Goal: Information Seeking & Learning: Find specific page/section

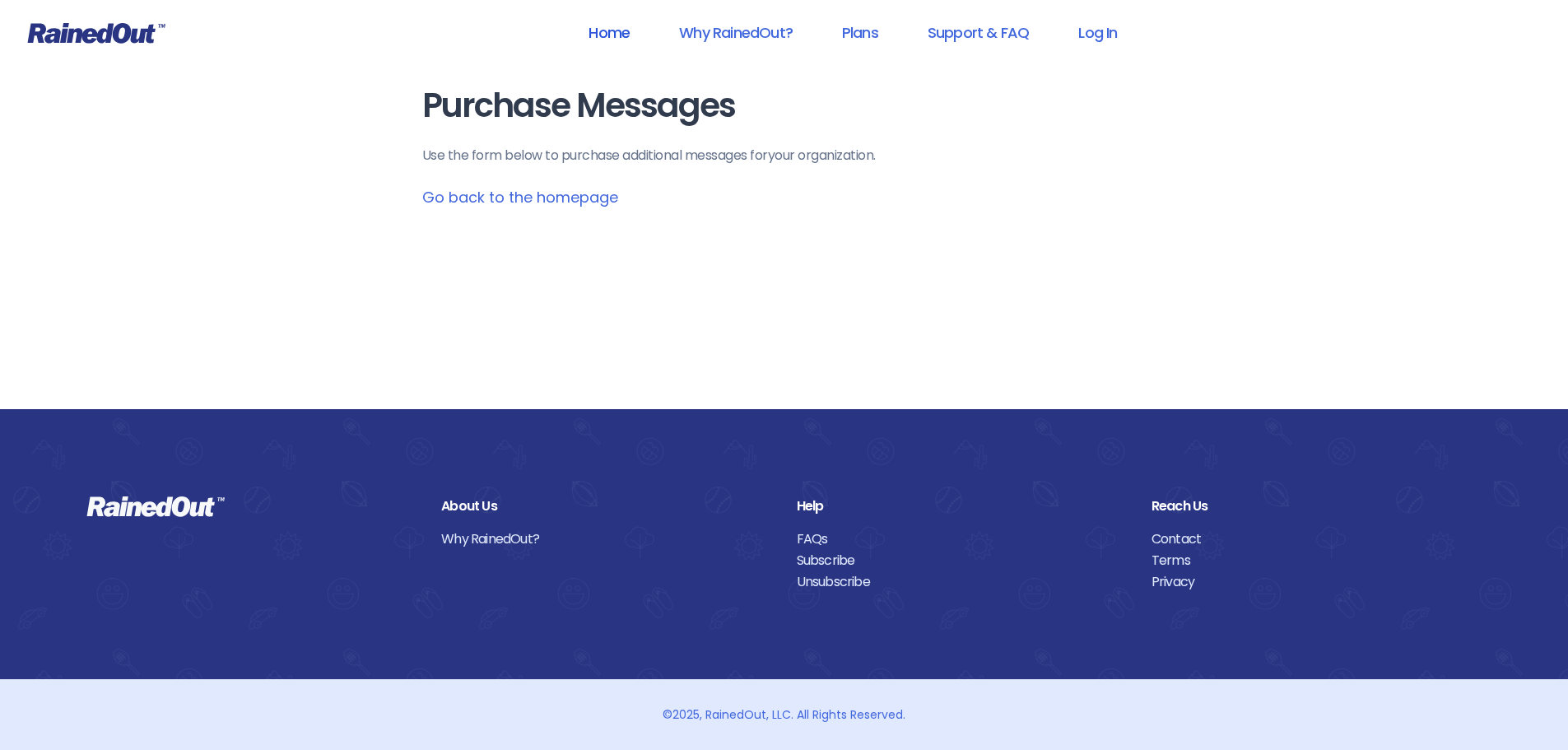
click at [611, 27] on link "Home" at bounding box center [609, 32] width 84 height 37
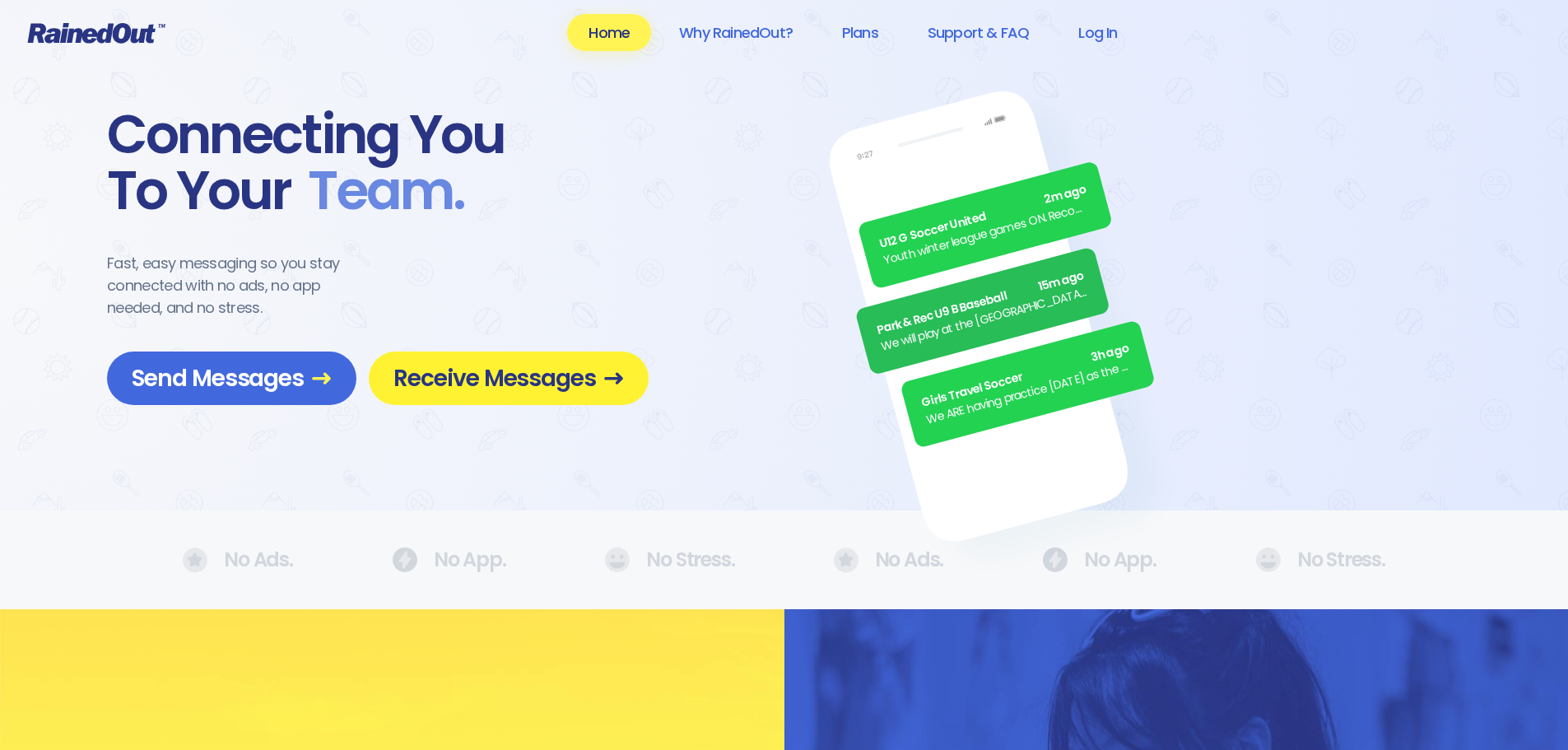
click at [495, 389] on span "Receive Messages" at bounding box center [509, 378] width 231 height 29
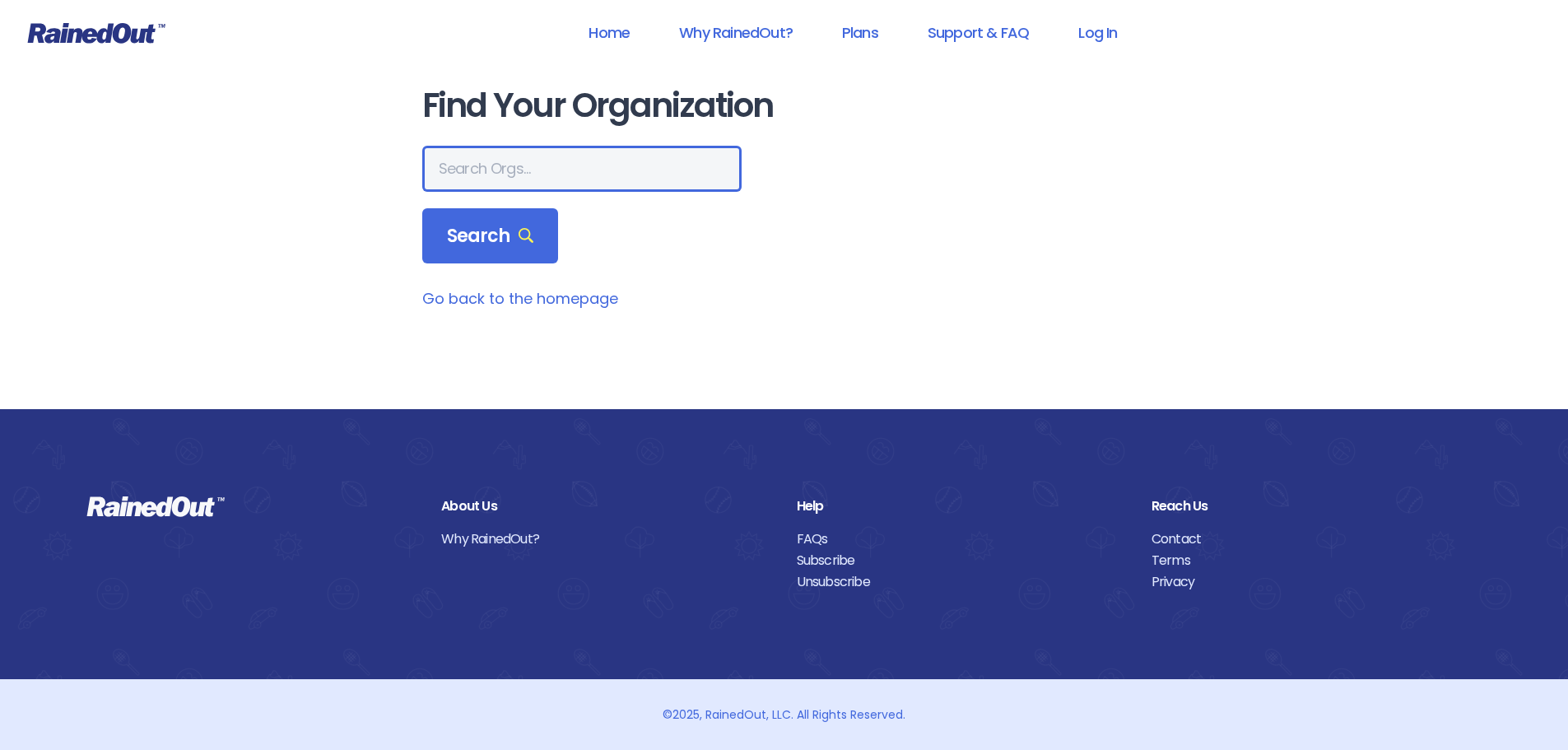
click at [530, 157] on input "text" at bounding box center [582, 169] width 319 height 46
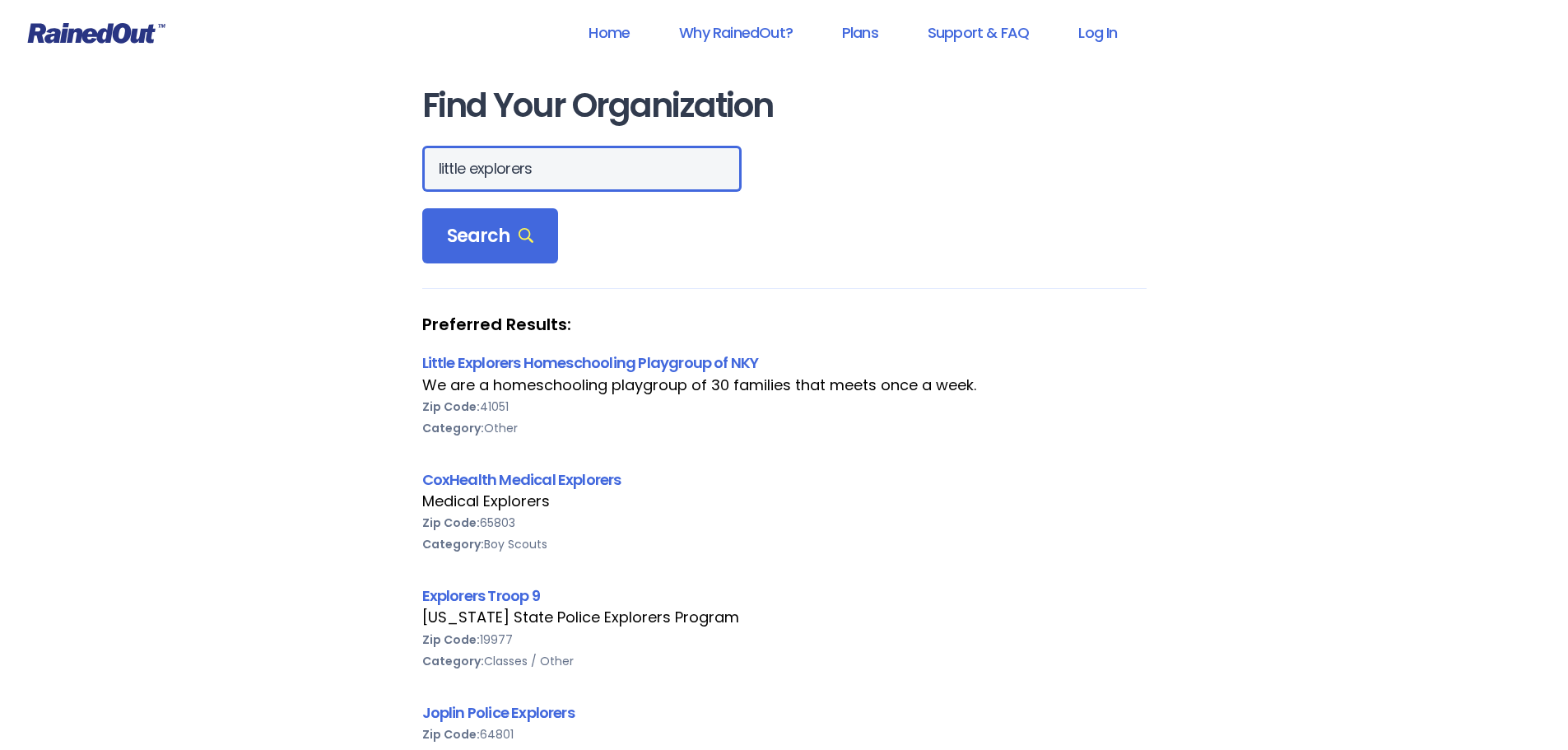
drag, startPoint x: 574, startPoint y: 165, endPoint x: 293, endPoint y: 147, distance: 281.6
type input "[GEOGRAPHIC_DATA] little explorers"
